Goal: Task Accomplishment & Management: Manage account settings

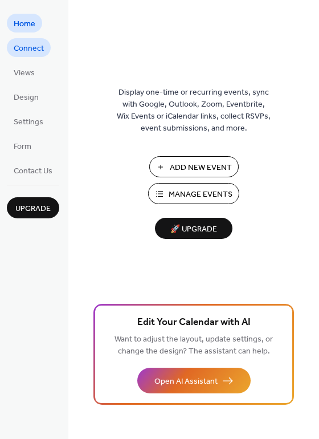
click at [38, 50] on span "Connect" at bounding box center [29, 49] width 30 height 12
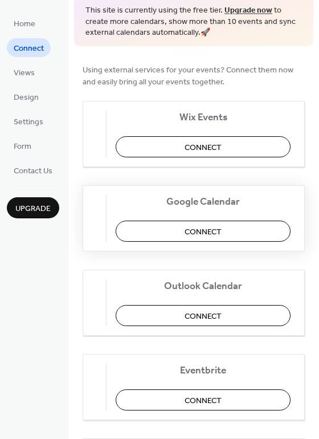
scroll to position [57, 0]
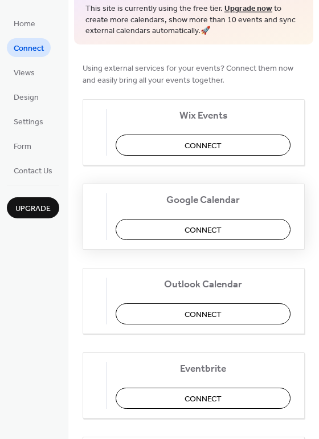
click at [202, 233] on span "Connect" at bounding box center [203, 230] width 37 height 12
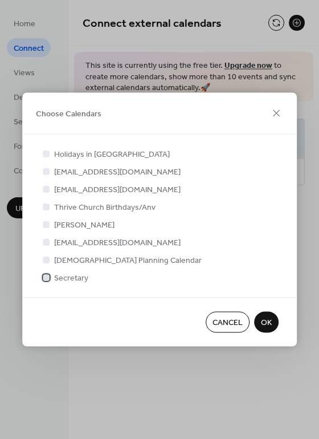
click at [76, 276] on span "Secretary" at bounding box center [71, 278] width 34 height 12
click at [264, 320] on span "OK" at bounding box center [266, 323] width 11 height 12
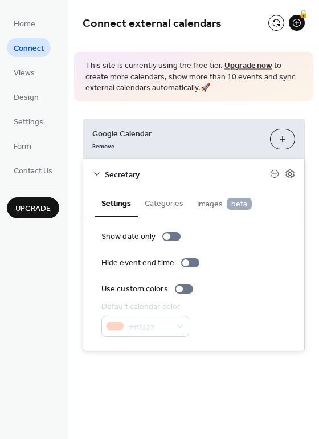
click at [157, 322] on div "#ff7537" at bounding box center [145, 326] width 88 height 21
click at [156, 206] on button "Categories" at bounding box center [164, 202] width 52 height 26
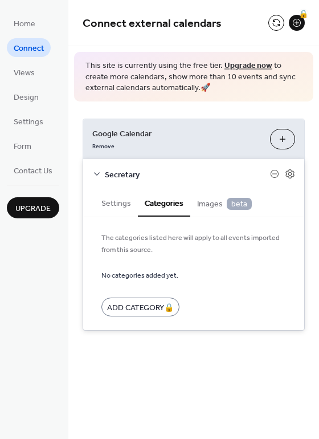
click at [205, 205] on span "Images beta" at bounding box center [224, 204] width 55 height 13
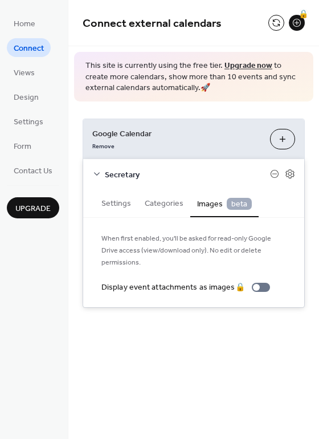
click at [168, 202] on button "Categories" at bounding box center [164, 202] width 52 height 26
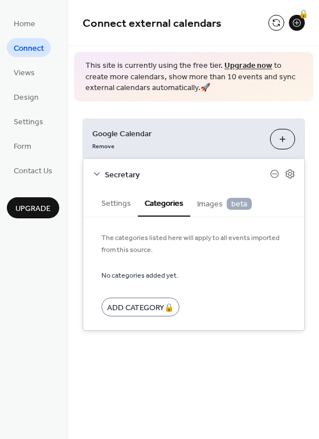
click at [116, 206] on button "Settings" at bounding box center [116, 202] width 43 height 26
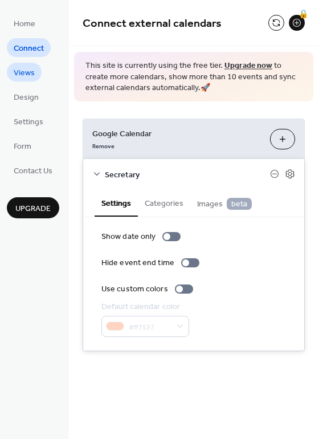
click at [29, 79] on span "Views" at bounding box center [24, 73] width 21 height 12
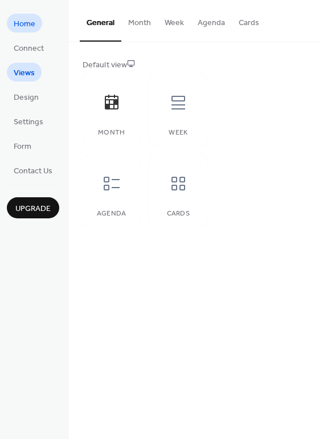
click at [27, 23] on span "Home" at bounding box center [25, 24] width 22 height 12
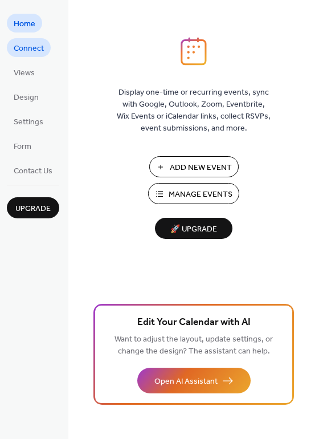
click at [28, 52] on span "Connect" at bounding box center [29, 49] width 30 height 12
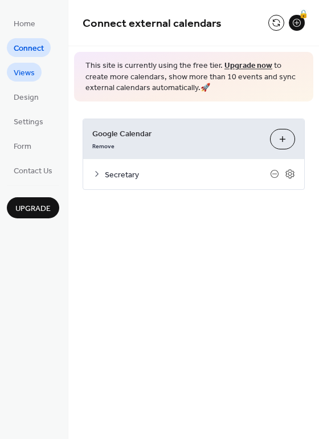
click at [29, 74] on span "Views" at bounding box center [24, 73] width 21 height 12
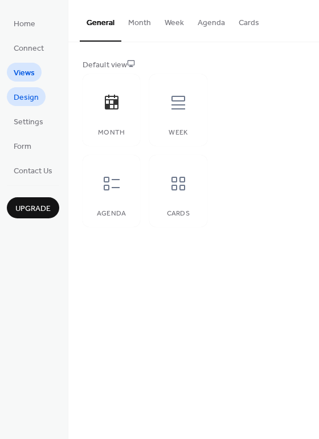
click at [25, 97] on span "Design" at bounding box center [26, 98] width 25 height 12
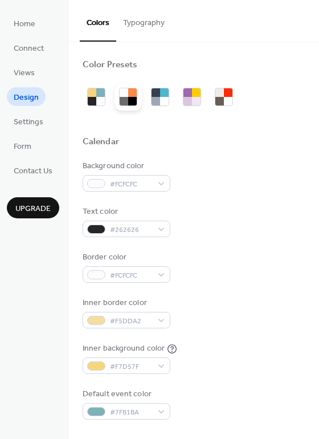
click at [129, 101] on div at bounding box center [132, 101] width 9 height 9
